Goal: Check status

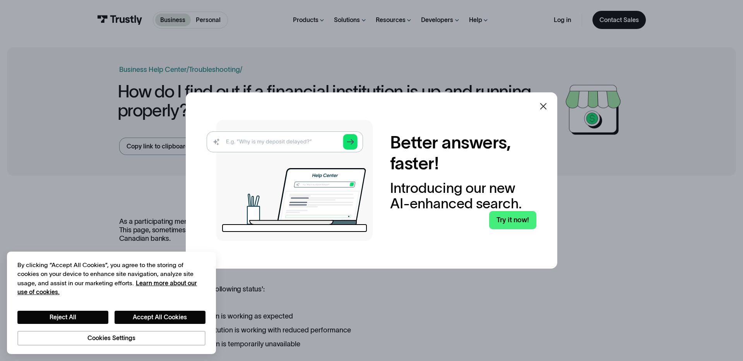
click at [540, 104] on icon at bounding box center [543, 106] width 7 height 7
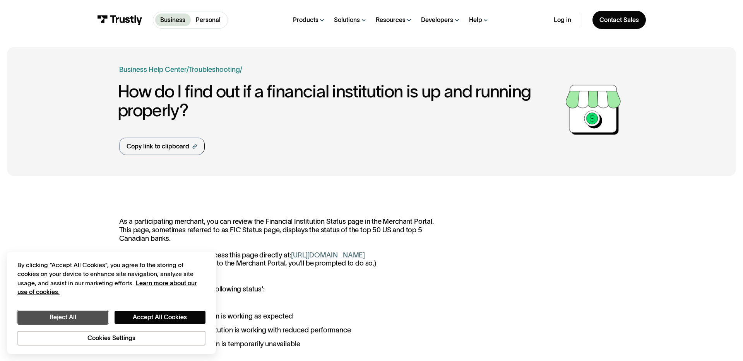
click at [68, 319] on button "Reject All" at bounding box center [62, 317] width 91 height 13
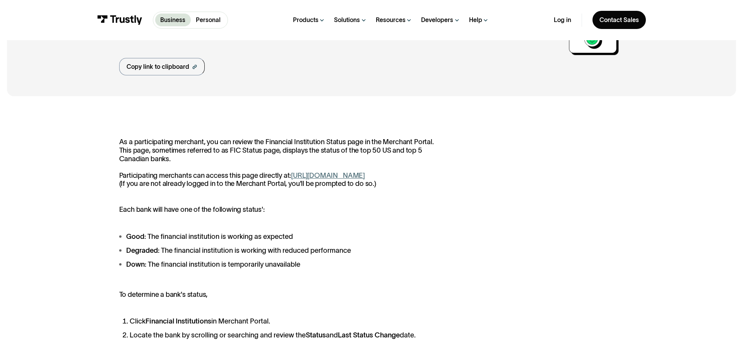
scroll to position [141, 0]
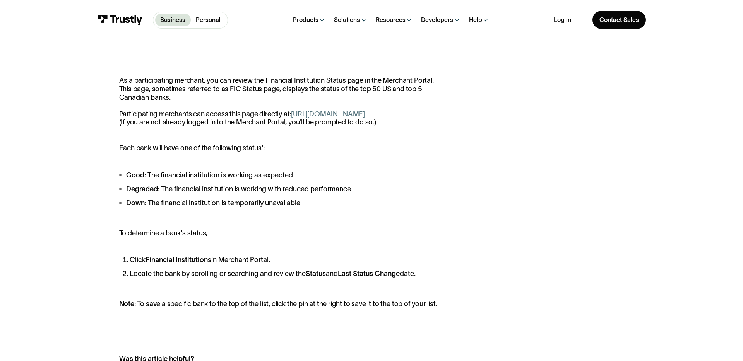
click at [291, 118] on link "[URL][DOMAIN_NAME]" at bounding box center [328, 114] width 74 height 8
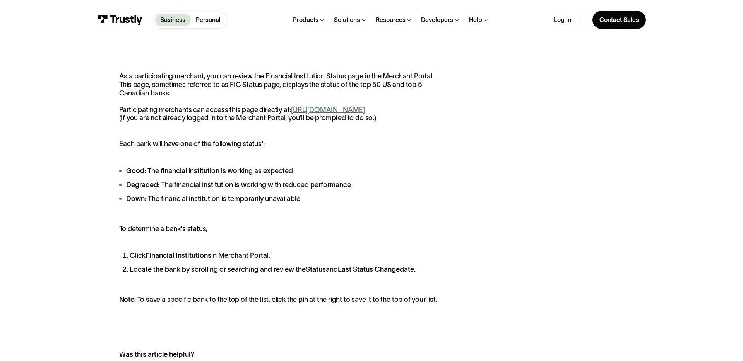
scroll to position [0, 0]
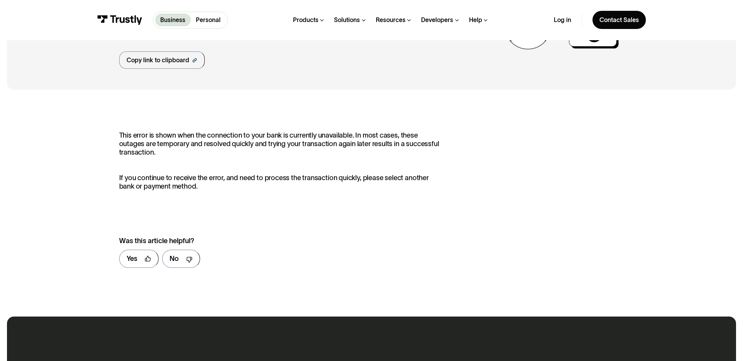
scroll to position [87, 0]
